Goal: Task Accomplishment & Management: Manage account settings

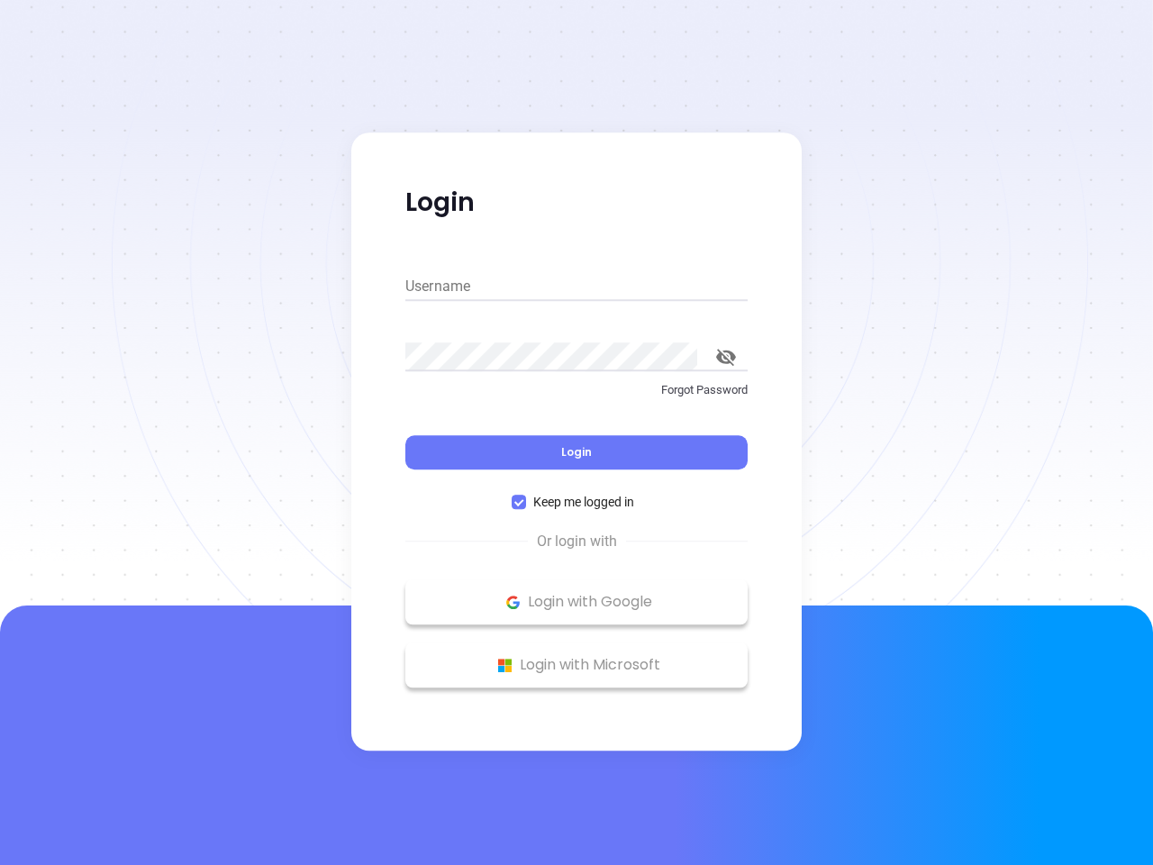
click at [576, 432] on div "Login" at bounding box center [576, 441] width 342 height 56
click at [576, 286] on input "Username" at bounding box center [576, 286] width 342 height 29
click at [726, 357] on icon "toggle password visibility" at bounding box center [726, 357] width 20 height 17
click at [576, 452] on span "Login" at bounding box center [576, 451] width 31 height 15
click at [576, 502] on span "Keep me logged in" at bounding box center [583, 502] width 115 height 20
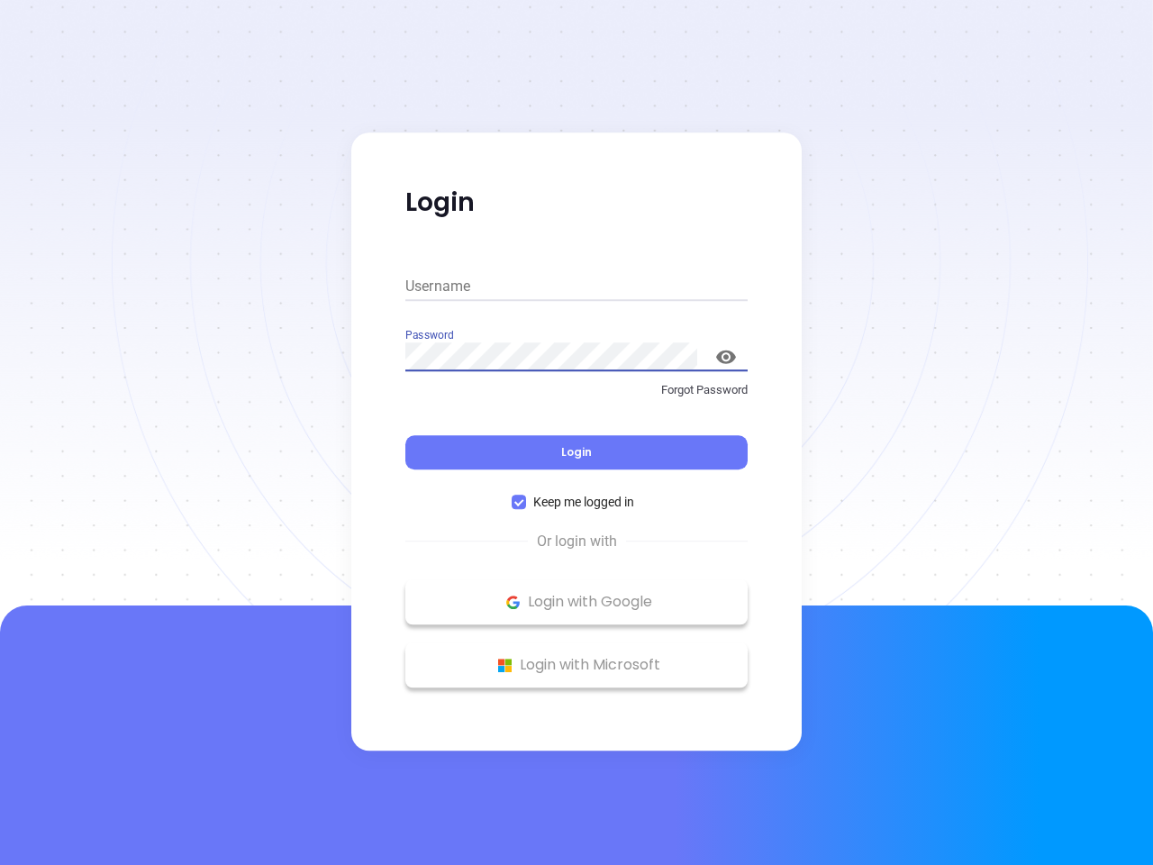
click at [526, 502] on input "Keep me logged in" at bounding box center [519, 501] width 14 height 14
checkbox input "false"
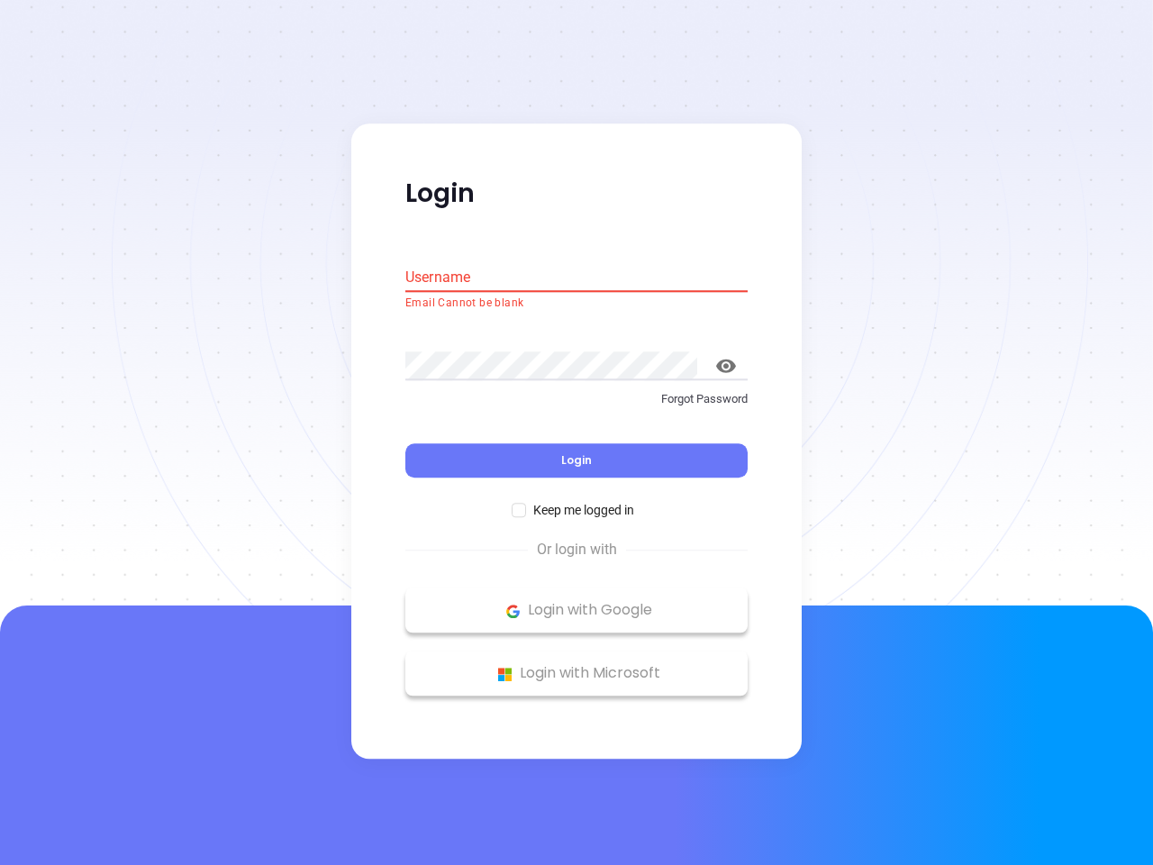
click at [576, 602] on p "Login with Google" at bounding box center [576, 610] width 324 height 27
click at [576, 665] on p "Login with Microsoft" at bounding box center [576, 673] width 324 height 27
